Goal: Complete application form: Complete application form

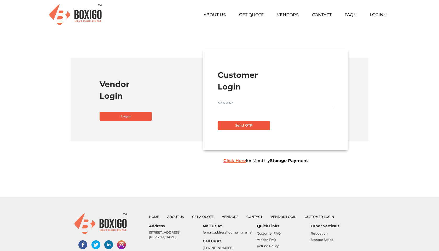
click at [229, 102] on input "text" at bounding box center [276, 103] width 116 height 8
type input "7002714129"
click at [233, 126] on button "Send OTP" at bounding box center [244, 125] width 52 height 9
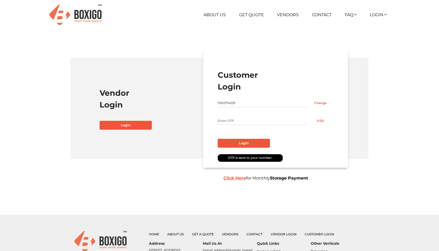
click at [233, 120] on input "text" at bounding box center [262, 121] width 89 height 8
type input "1111"
click at [231, 143] on button "Login" at bounding box center [244, 143] width 52 height 9
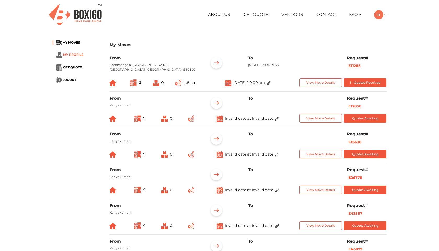
click at [82, 56] on span "MY PROFILE" at bounding box center [73, 55] width 20 height 4
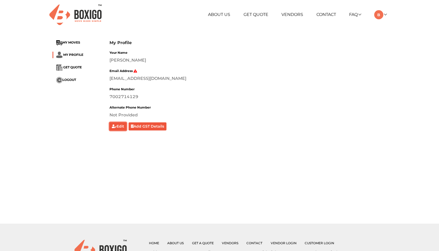
click at [125, 129] on button "Edit" at bounding box center [117, 127] width 17 height 8
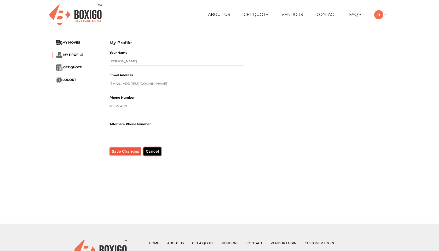
click at [150, 153] on button "Cancel" at bounding box center [152, 152] width 18 height 8
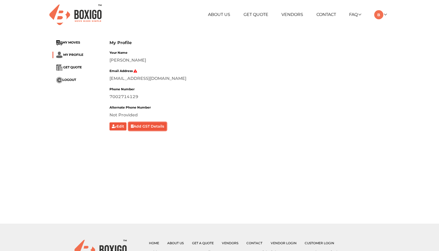
click at [151, 128] on button "Add GST Details" at bounding box center [148, 127] width 38 height 8
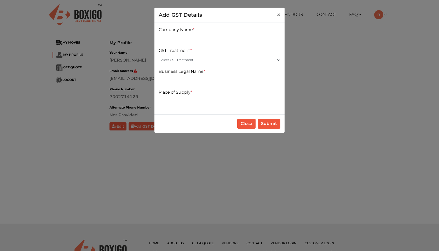
click at [215, 60] on select "Select GST Treatment Registered Unregistered" at bounding box center [220, 60] width 122 height 8
click at [208, 114] on div "Company Name * GST Treatment * Select GST Treatment Registered Unregistered Bus…" at bounding box center [219, 68] width 130 height 92
click at [278, 16] on span "×" at bounding box center [279, 15] width 4 height 8
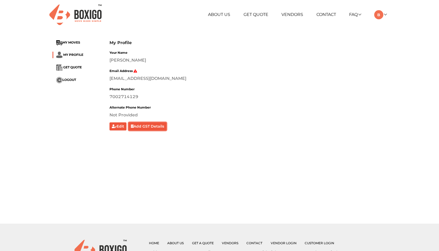
click at [149, 127] on button "Add GST Details" at bounding box center [148, 127] width 38 height 8
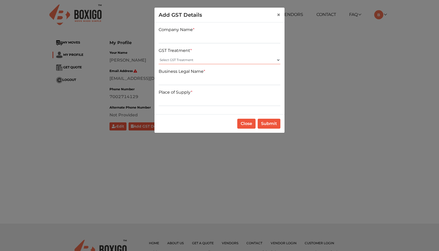
click at [196, 59] on select "Select GST Treatment Registered Unregistered" at bounding box center [220, 60] width 122 height 8
select select "Registered"
click at [159, 56] on select "Select GST Treatment Registered Unregistered" at bounding box center [220, 60] width 122 height 8
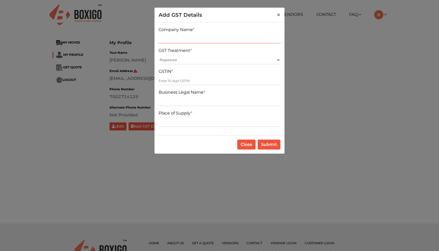
click at [216, 43] on input "text" at bounding box center [220, 39] width 122 height 8
type input "tgvtyv"
click at [204, 59] on select "Select GST Treatment Registered Unregistered" at bounding box center [220, 60] width 122 height 8
click at [159, 56] on select "Select GST Treatment Registered Unregistered" at bounding box center [220, 60] width 122 height 8
click at [193, 79] on input "text" at bounding box center [220, 81] width 122 height 8
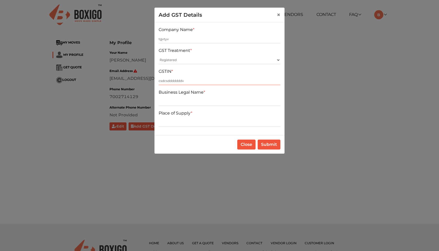
type input "csdcsdddddddv"
click at [190, 105] on input "text" at bounding box center [220, 102] width 122 height 8
type input "vtgvtgv"
click at [186, 123] on input "text" at bounding box center [220, 123] width 122 height 8
type input "vtgvtgv"
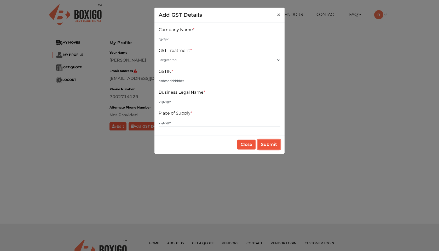
click at [263, 146] on button "Submit" at bounding box center [269, 145] width 23 height 10
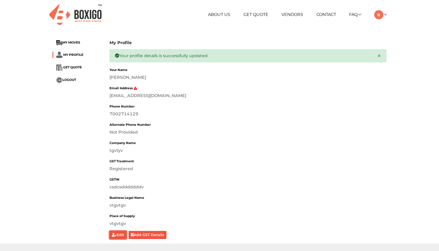
click at [116, 235] on button "Edit" at bounding box center [117, 235] width 17 height 8
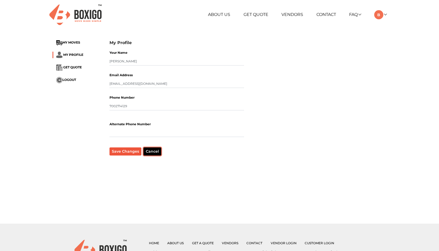
click at [145, 150] on button "Cancel" at bounding box center [152, 152] width 18 height 8
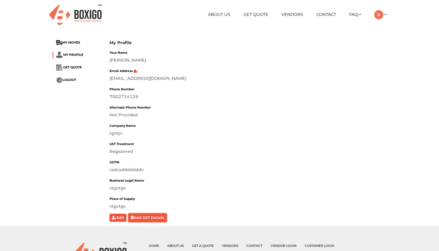
click at [148, 222] on button "Add GST Details" at bounding box center [148, 218] width 38 height 8
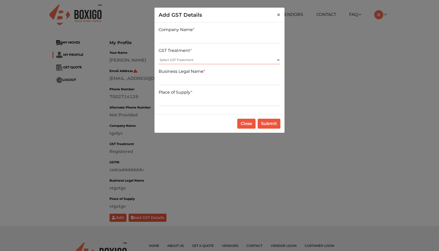
click at [214, 61] on select "Select GST Treatment Registered Unregistered" at bounding box center [220, 60] width 122 height 8
select select "Unregistered"
click at [159, 56] on select "Select GST Treatment Registered Unregistered" at bounding box center [220, 60] width 122 height 8
click at [202, 41] on input "text" at bounding box center [220, 39] width 122 height 8
type input "fv gv"
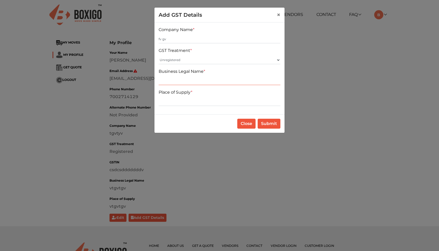
click at [192, 78] on input "text" at bounding box center [220, 81] width 122 height 8
type input "tv v"
click at [191, 101] on input "text" at bounding box center [220, 102] width 122 height 8
type input "tv tv"
click at [264, 124] on button "Submit" at bounding box center [269, 124] width 23 height 10
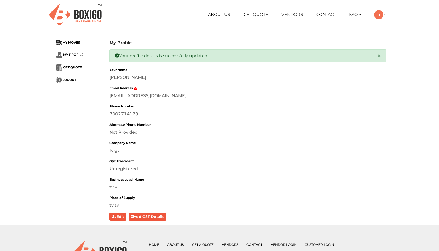
click at [387, 12] on div "About Us Get Quote Vendors Contact FAQ Customer FAQ Vendor FAQ My Moves My Prof…" at bounding box center [277, 14] width 228 height 9
click at [386, 13] on div "About Us Get Quote Vendors Contact FAQ Customer FAQ Vendor FAQ My Moves My Prof…" at bounding box center [277, 14] width 228 height 9
click at [384, 15] on link at bounding box center [380, 14] width 12 height 5
click at [391, 51] on button "LOGOUT" at bounding box center [395, 52] width 42 height 10
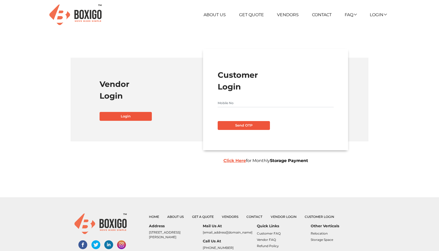
click at [250, 102] on input "text" at bounding box center [276, 103] width 116 height 8
type input "7093599311"
click at [246, 126] on button "Send OTP" at bounding box center [244, 125] width 52 height 9
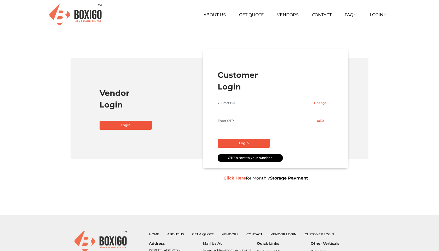
click at [238, 118] on input "text" at bounding box center [262, 121] width 89 height 8
type input "1111"
click at [235, 142] on button "Login" at bounding box center [244, 143] width 52 height 9
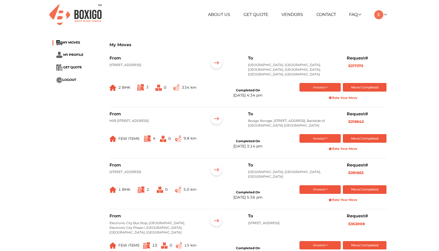
click at [384, 17] on ul "About Us Get Quote Vendors Contact FAQ Customer FAQ Vendor FAQ My Moves My Prof…" at bounding box center [276, 14] width 220 height 9
click at [74, 56] on span "MY PROFILE" at bounding box center [73, 55] width 20 height 4
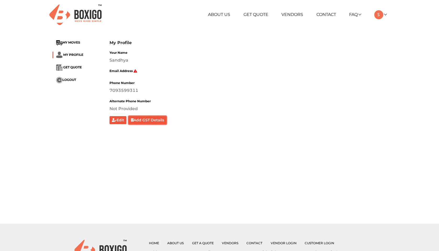
click at [142, 118] on button "Add GST Details" at bounding box center [148, 120] width 38 height 8
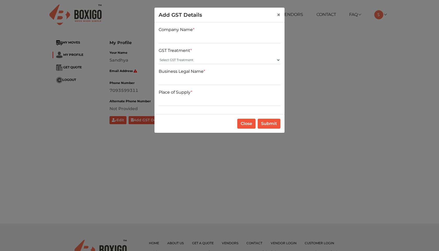
click at [180, 45] on div "Company Name * GST Treatment * Select GST Treatment Registered Unregistered Bus…" at bounding box center [219, 68] width 130 height 92
click at [181, 39] on input "text" at bounding box center [220, 39] width 122 height 8
type input "fv rf r"
click at [178, 59] on select "Select GST Treatment Registered Unregistered" at bounding box center [220, 60] width 122 height 8
select select "Registered"
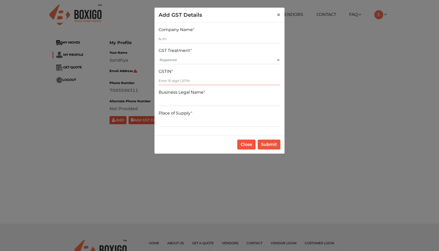
click at [177, 82] on input "text" at bounding box center [220, 81] width 122 height 8
type input "rf rf"
click at [177, 100] on input "text" at bounding box center [220, 102] width 122 height 8
type input "rf rf"
click at [178, 118] on div "Place of Supply *" at bounding box center [220, 118] width 122 height 17
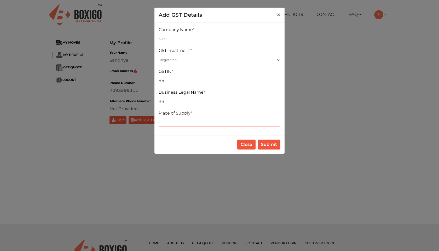
click at [179, 124] on input "text" at bounding box center [220, 123] width 122 height 8
type input "rf rf"
click at [267, 148] on button "Submit" at bounding box center [269, 145] width 23 height 10
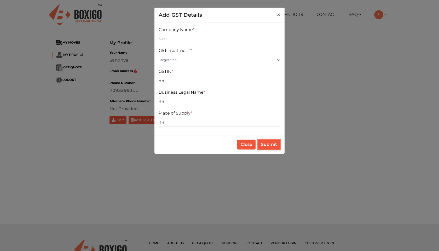
click at [267, 148] on button "Submit" at bounding box center [269, 145] width 23 height 10
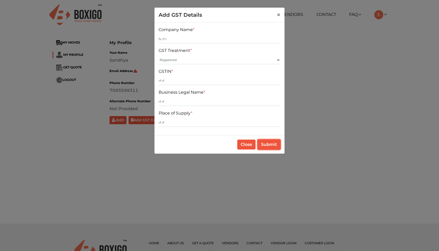
click at [267, 148] on button "Submit" at bounding box center [269, 145] width 23 height 10
click at [280, 14] on button "×" at bounding box center [279, 15] width 12 height 15
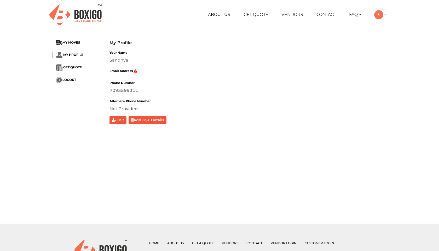
click at [170, 87] on div "Phone Number [PHONE_NUMBER]" at bounding box center [247, 87] width 277 height 14
click at [138, 119] on button "Add GST Details" at bounding box center [148, 120] width 38 height 8
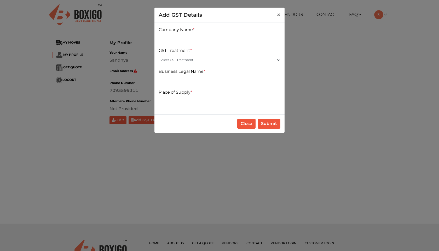
click at [208, 41] on input "text" at bounding box center [220, 39] width 122 height 8
type input "edcececedc"
click at [194, 61] on select "Select GST Treatment Registered Unregistered" at bounding box center [220, 60] width 122 height 8
select select "Registered"
click at [159, 56] on select "Select GST Treatment Registered Unregistered" at bounding box center [220, 60] width 122 height 8
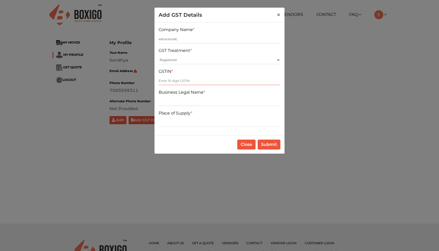
click at [186, 80] on input "text" at bounding box center [220, 81] width 122 height 8
type input "cedcedcecedc"
click at [184, 100] on input "text" at bounding box center [220, 102] width 122 height 8
type input "cedcedcedc"
click at [184, 121] on input "text" at bounding box center [220, 123] width 122 height 8
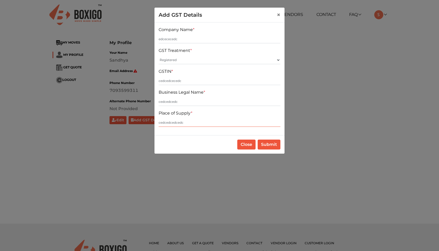
type input "cedcedcedcedc"
click at [265, 148] on button "Submit" at bounding box center [269, 145] width 23 height 10
click at [252, 147] on button "Close" at bounding box center [246, 145] width 18 height 10
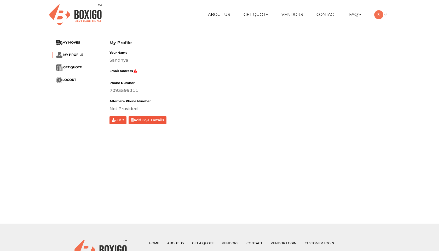
click at [387, 14] on div "About Us Get Quote Vendors Contact FAQ Customer FAQ Vendor FAQ My Moves My Prof…" at bounding box center [277, 14] width 228 height 9
click at [385, 15] on link at bounding box center [380, 14] width 12 height 5
click at [392, 52] on button "LOGOUT" at bounding box center [395, 52] width 42 height 10
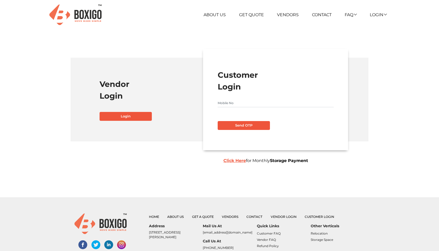
click at [251, 105] on input "text" at bounding box center [276, 103] width 116 height 8
type input "7002714129"
click at [246, 125] on button "Send OTP" at bounding box center [244, 125] width 52 height 9
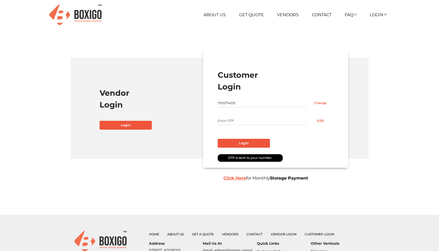
click at [244, 123] on input "text" at bounding box center [262, 121] width 89 height 8
type input "1111"
click at [241, 141] on button "Login" at bounding box center [244, 143] width 52 height 9
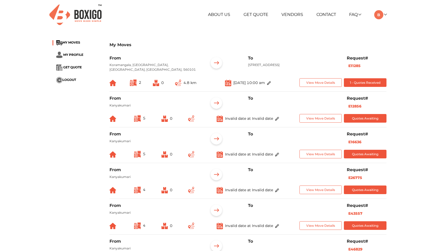
click at [78, 58] on li "MY PROFILE" at bounding box center [77, 55] width 49 height 7
click at [78, 56] on span "MY PROFILE" at bounding box center [73, 55] width 20 height 4
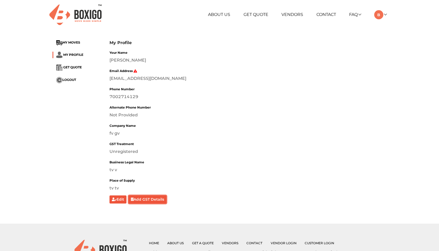
click at [149, 204] on button "Add GST Details" at bounding box center [148, 200] width 38 height 8
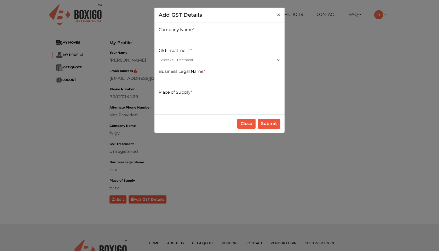
click at [228, 43] on input "text" at bounding box center [220, 39] width 122 height 8
type input "c4c4r"
click at [206, 84] on input "text" at bounding box center [220, 81] width 122 height 8
type input "c4rc4"
click at [196, 103] on input "text" at bounding box center [220, 102] width 122 height 8
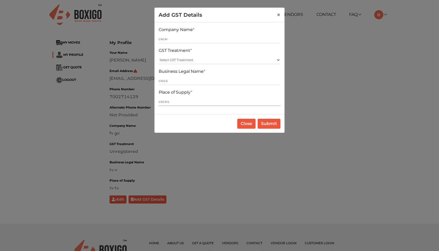
type input "c4c4rc"
click at [274, 128] on button "Submit" at bounding box center [269, 124] width 23 height 10
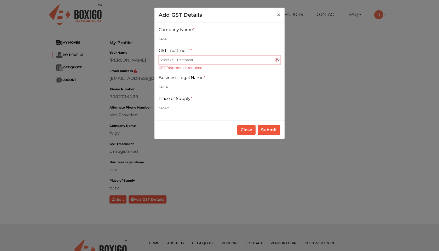
click at [233, 62] on select "Select GST Treatment Registered Unregistered" at bounding box center [220, 60] width 122 height 8
select select "Registered"
click at [159, 56] on select "Select GST Treatment Registered Unregistered" at bounding box center [220, 60] width 122 height 8
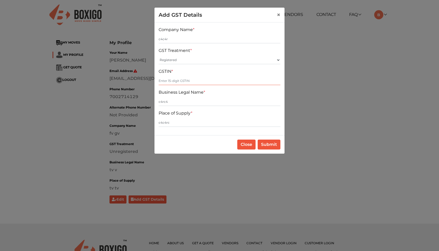
click at [212, 81] on input "text" at bounding box center [220, 81] width 122 height 8
type input "c4cr4rc"
click at [198, 122] on input "c4c4rc" at bounding box center [220, 123] width 122 height 8
click at [274, 146] on button "Submit" at bounding box center [269, 145] width 23 height 10
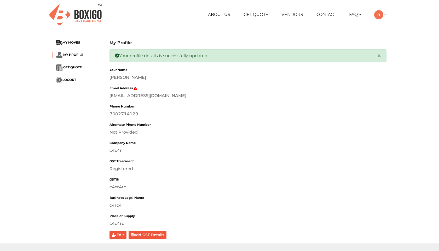
click at [386, 17] on ul "About Us Get Quote Vendors Contact FAQ Customer FAQ Vendor FAQ My Moves My Prof…" at bounding box center [276, 14] width 220 height 9
click at [386, 15] on link at bounding box center [380, 14] width 12 height 5
click at [390, 51] on button "LOGOUT" at bounding box center [395, 52] width 42 height 10
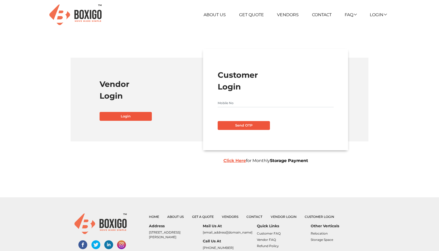
click at [261, 106] on input "text" at bounding box center [276, 103] width 116 height 8
type input "6474757584"
click at [249, 126] on button "Send OTP" at bounding box center [244, 125] width 52 height 9
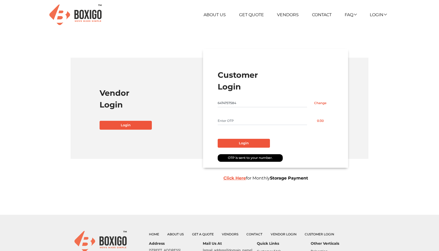
click at [243, 122] on input "text" at bounding box center [262, 121] width 89 height 8
type input "1111"
click at [241, 143] on button "Login" at bounding box center [244, 143] width 52 height 9
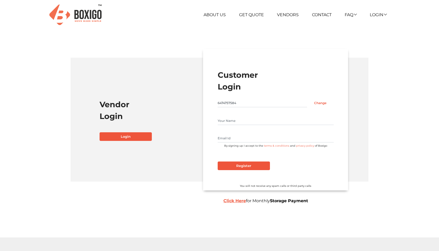
click at [232, 122] on input "text" at bounding box center [276, 121] width 116 height 8
type input "[PERSON_NAME]"
click at [232, 132] on div "[PERSON_NAME] By signing up I accept to the terms & conditions and privacy poli…" at bounding box center [276, 132] width 116 height 31
click at [232, 137] on input "text" at bounding box center [276, 138] width 116 height 8
type input "[PERSON_NAME][EMAIL_ADDRESS][DOMAIN_NAME]"
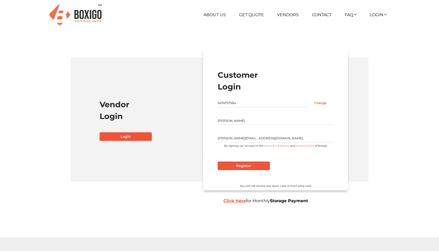
click at [223, 118] on input "[PERSON_NAME]" at bounding box center [276, 121] width 116 height 8
type input "[PERSON_NAME]"
click at [239, 165] on input "Register" at bounding box center [244, 166] width 52 height 9
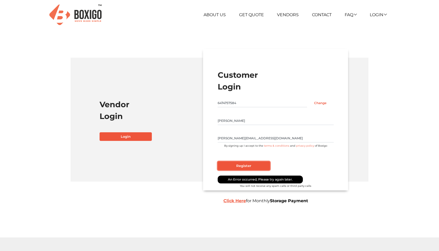
click at [252, 168] on input "Register" at bounding box center [244, 166] width 52 height 9
click at [234, 104] on input "6474757584" at bounding box center [262, 103] width 89 height 8
drag, startPoint x: 255, startPoint y: 138, endPoint x: 211, endPoint y: 135, distance: 43.2
click at [211, 135] on div "Customer Login 6474757584 Change Bidipta [EMAIL_ADDRESS][DOMAIN_NAME] By signin…" at bounding box center [275, 120] width 145 height 142
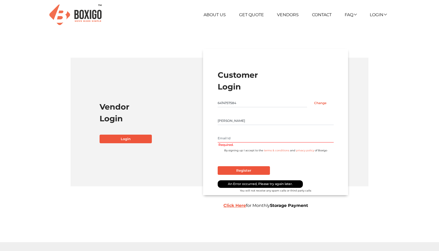
click at [237, 121] on input "[PERSON_NAME]" at bounding box center [276, 121] width 116 height 8
type input "[PERSON_NAME]"
click at [234, 139] on input "text" at bounding box center [276, 138] width 116 height 8
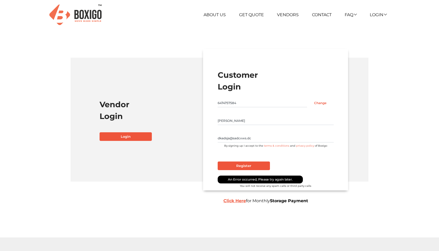
type input "dkadsja@sadcxws.dc"
click at [242, 168] on input "Register" at bounding box center [244, 166] width 52 height 9
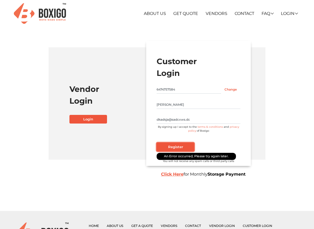
click at [187, 146] on input "Register" at bounding box center [176, 146] width 38 height 9
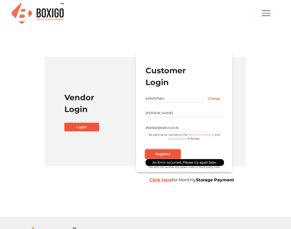
click at [168, 149] on input "Register" at bounding box center [162, 153] width 35 height 9
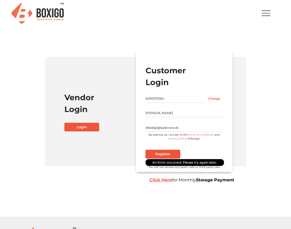
click at [211, 96] on input "Change" at bounding box center [214, 98] width 18 height 8
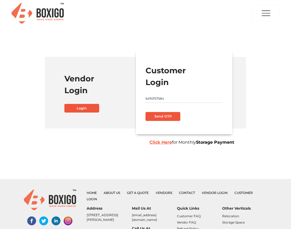
click at [190, 100] on input "6474757584" at bounding box center [183, 98] width 77 height 8
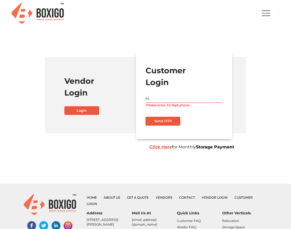
type input "6"
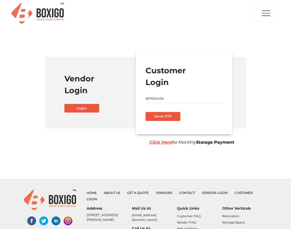
type input "9876123456"
click at [155, 118] on button "Send OTP" at bounding box center [162, 116] width 35 height 9
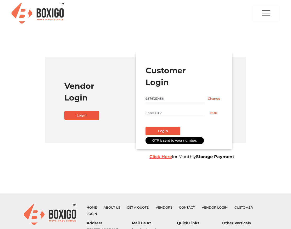
click at [167, 114] on input "text" at bounding box center [174, 113] width 59 height 8
type input "1111"
click at [167, 135] on button "Login" at bounding box center [162, 130] width 35 height 9
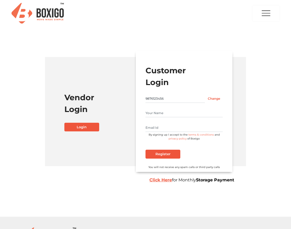
click at [171, 114] on input "text" at bounding box center [183, 113] width 77 height 8
type input "[PERSON_NAME]"
click at [171, 128] on input "text" at bounding box center [183, 127] width 77 height 8
click at [156, 127] on input "[SECURITY_DATA][EMAIL_ADDRESS][DOMAIN_NAME]" at bounding box center [183, 127] width 77 height 8
type input "[EMAIL_ADDRESS][DOMAIN_NAME]"
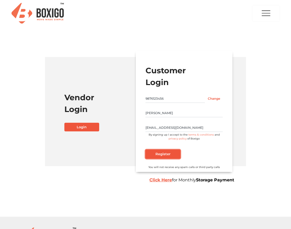
click at [164, 155] on input "Register" at bounding box center [162, 153] width 35 height 9
click at [178, 156] on input "Register" at bounding box center [162, 153] width 35 height 9
